Goal: Task Accomplishment & Management: Manage account settings

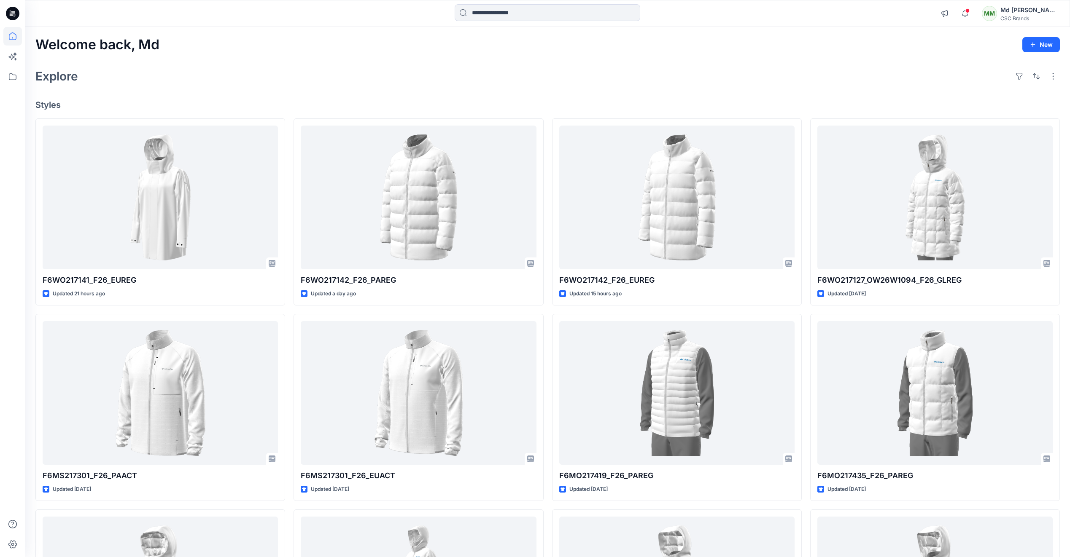
click at [272, 67] on div "Explore" at bounding box center [547, 76] width 1024 height 20
click at [997, 11] on div "MM" at bounding box center [988, 13] width 15 height 15
click at [963, 138] on p "Sign out" at bounding box center [959, 132] width 23 height 16
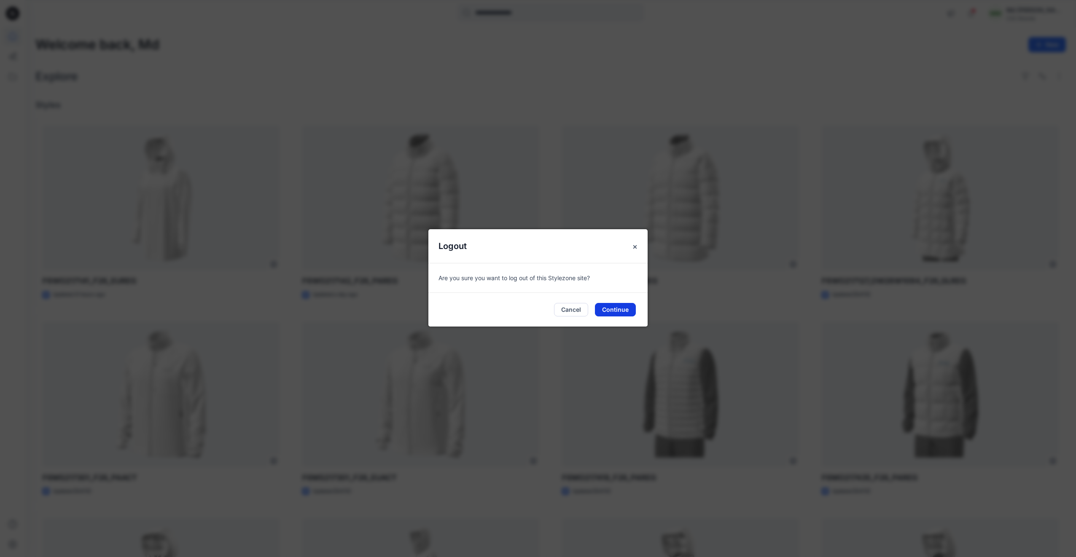
click at [616, 306] on button "Continue" at bounding box center [615, 309] width 41 height 13
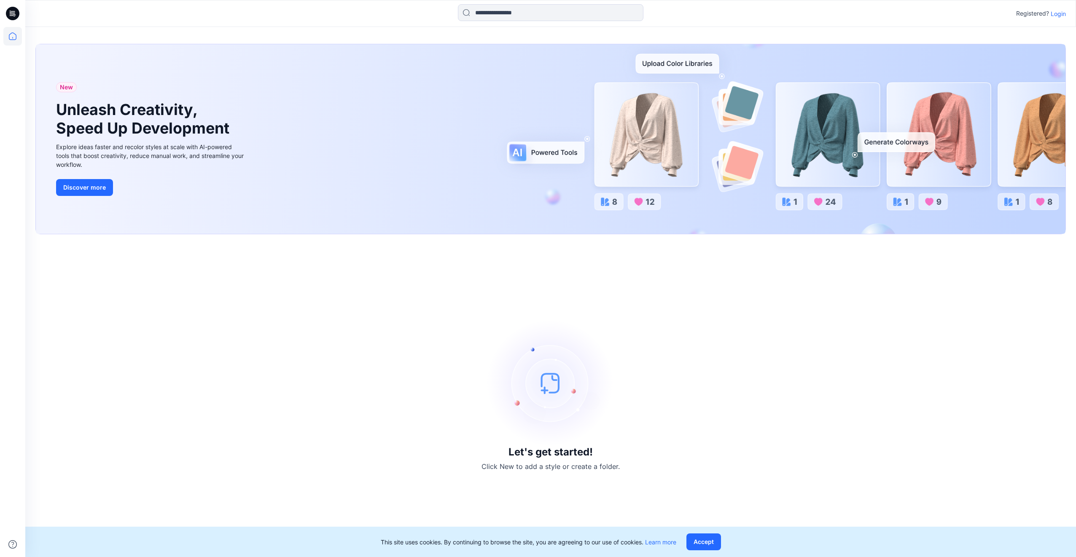
click at [1055, 14] on p "Login" at bounding box center [1058, 13] width 15 height 9
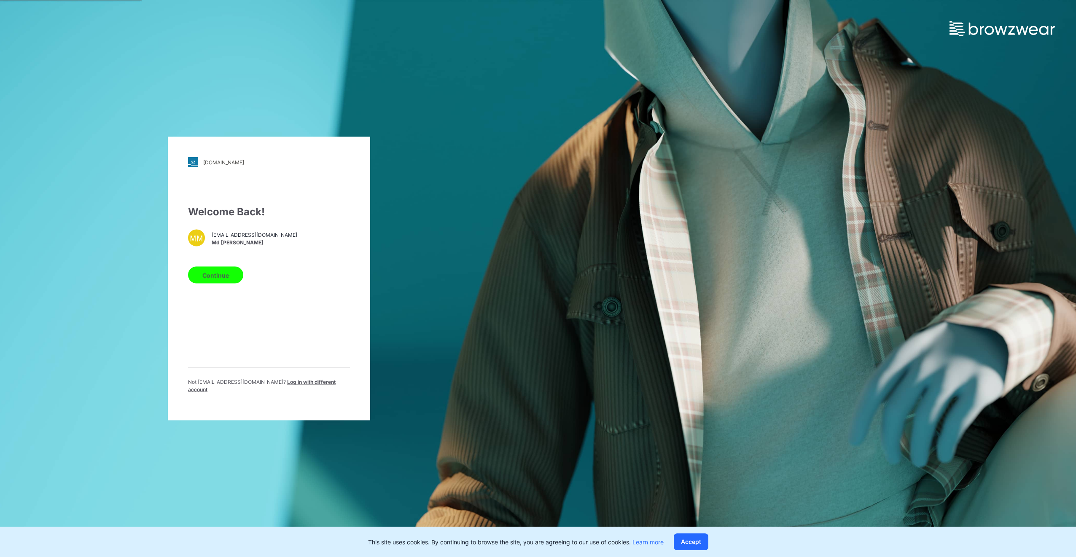
click at [221, 244] on span "Md [PERSON_NAME]" at bounding box center [255, 243] width 86 height 8
click at [214, 284] on button "Continue" at bounding box center [215, 275] width 55 height 17
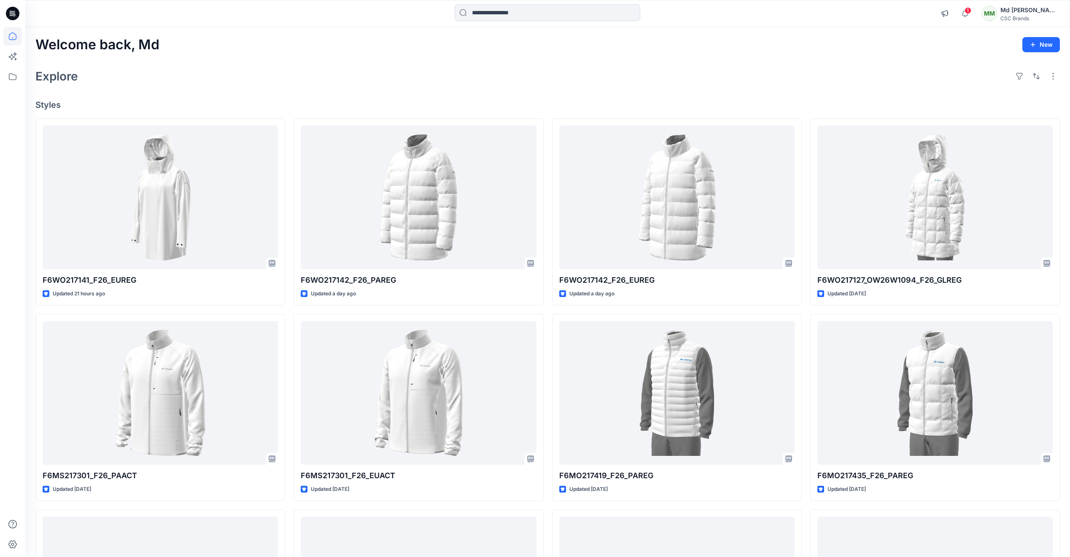
click at [19, 12] on icon at bounding box center [12, 13] width 13 height 13
